Goal: Task Accomplishment & Management: Manage account settings

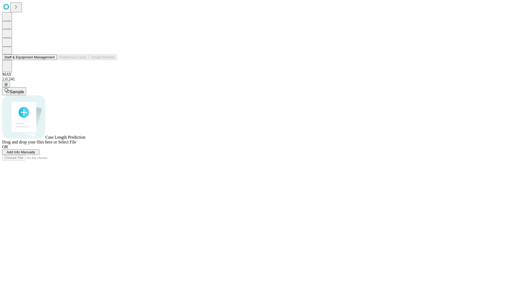
click at [51, 60] on button "Staff & Equipment Management" at bounding box center [29, 57] width 55 height 6
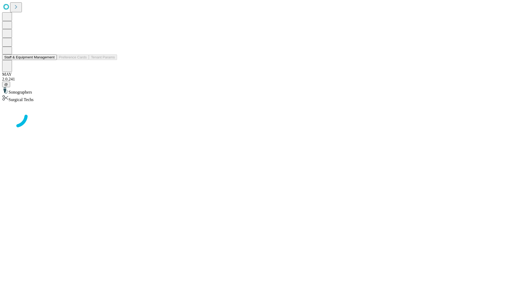
click at [51, 60] on button "Staff & Equipment Management" at bounding box center [29, 57] width 55 height 6
